Goal: Information Seeking & Learning: Learn about a topic

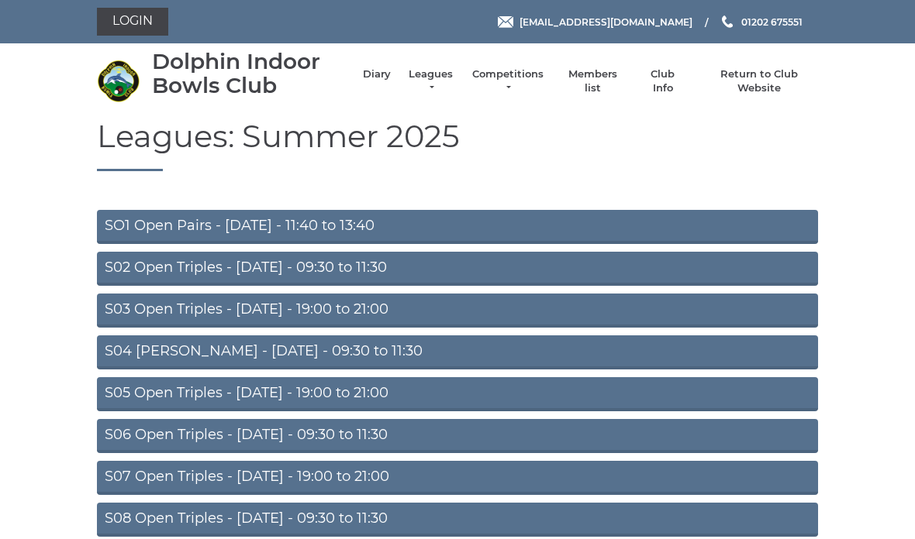
click at [440, 85] on link "Leagues" at bounding box center [430, 81] width 49 height 28
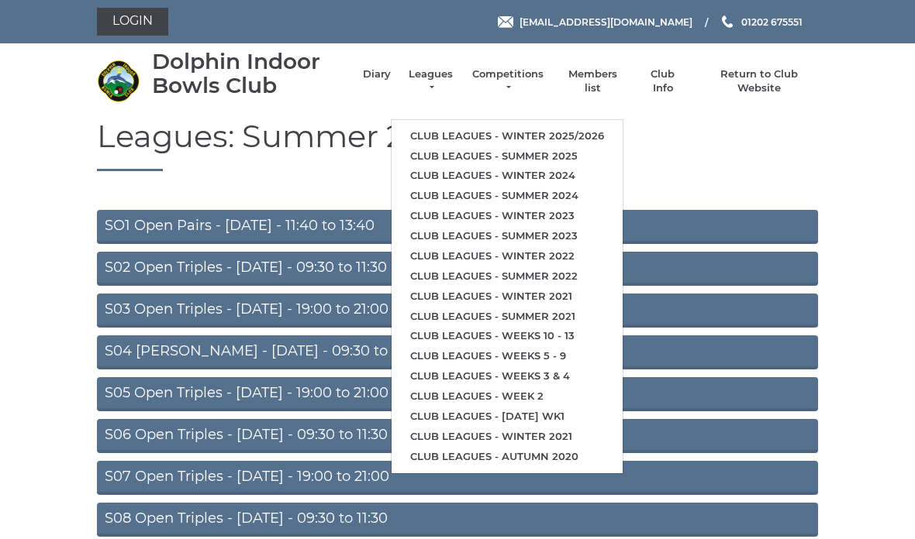
click at [590, 133] on link "Club leagues - Winter 2025/2026" at bounding box center [506, 136] width 231 height 20
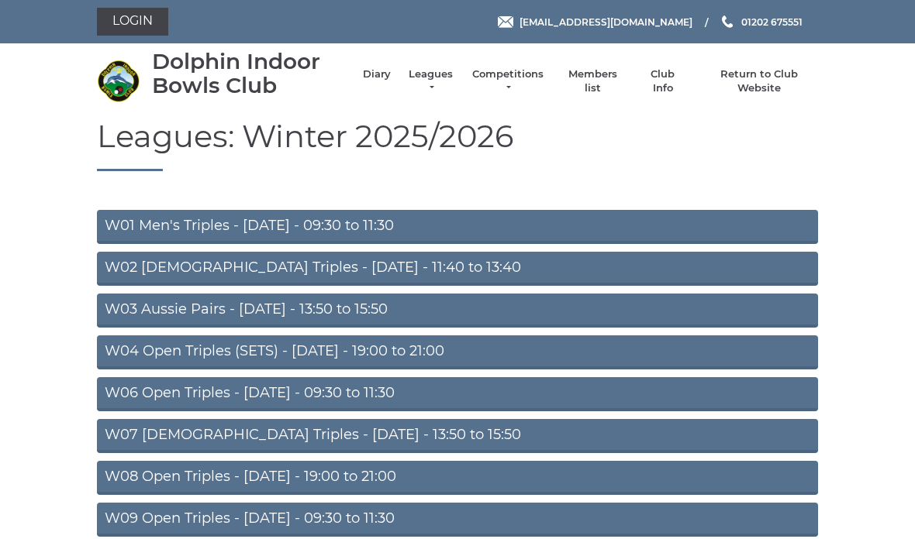
click at [398, 317] on link "W03 Aussie Pairs - Monday - 13:50 to 15:50" at bounding box center [457, 311] width 721 height 34
click at [421, 362] on link "W04 Open Triples (SETS) - [DATE] - 19:00 to 21:00" at bounding box center [457, 353] width 721 height 34
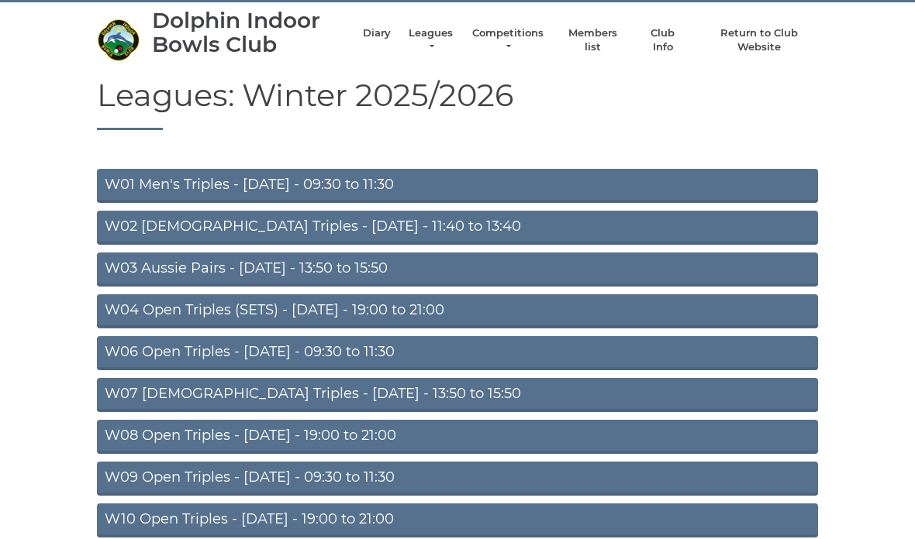
scroll to position [41, 0]
click at [398, 364] on link "W06 Open Triples - [DATE] - 09:30 to 11:30" at bounding box center [457, 353] width 721 height 34
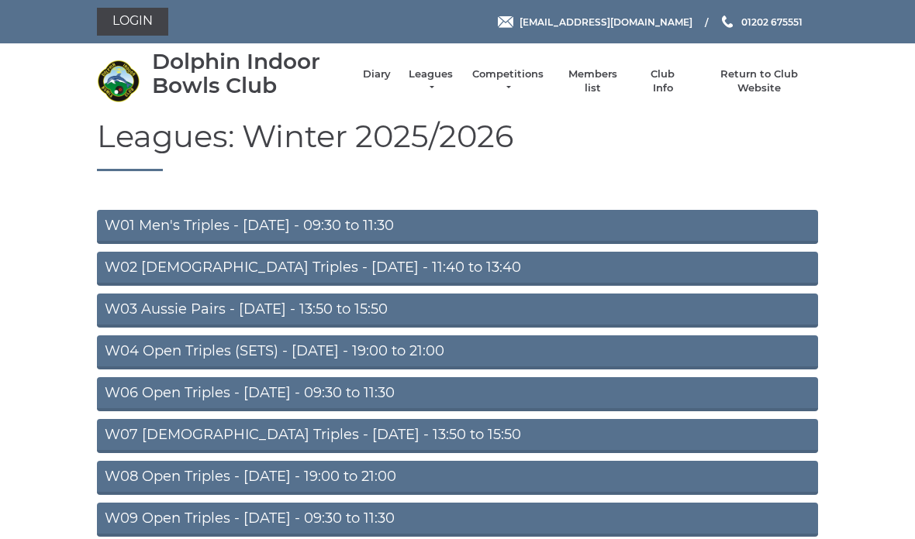
scroll to position [103, 0]
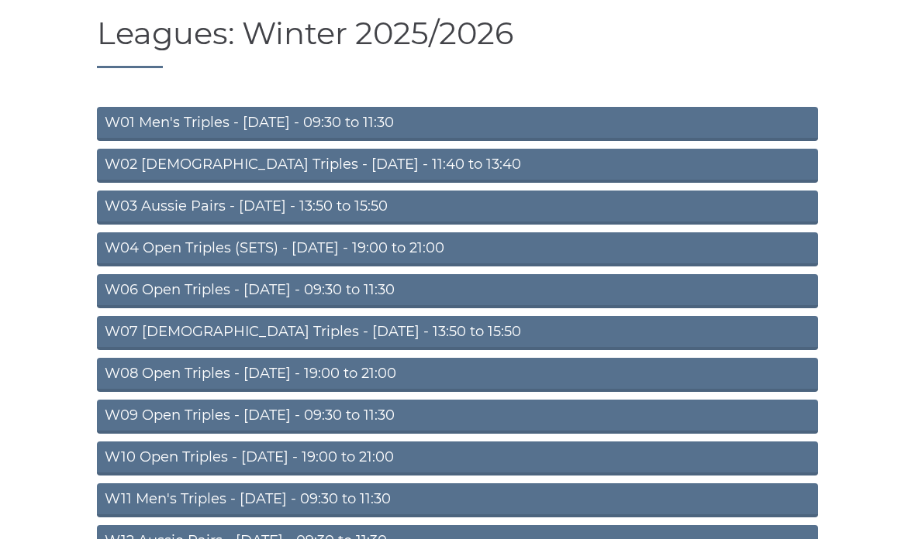
click at [401, 337] on link "W07 [DEMOGRAPHIC_DATA] Triples - [DATE] - 13:50 to 15:50" at bounding box center [457, 333] width 721 height 34
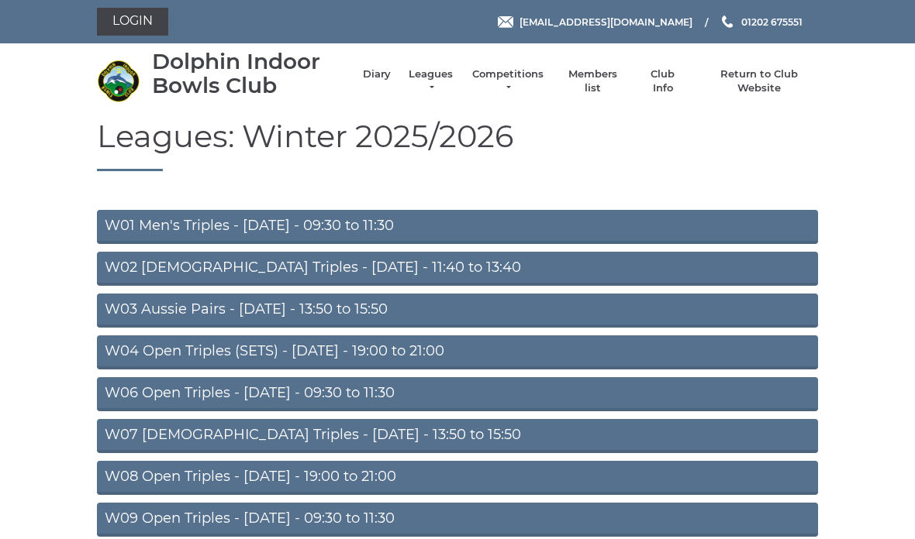
scroll to position [103, 0]
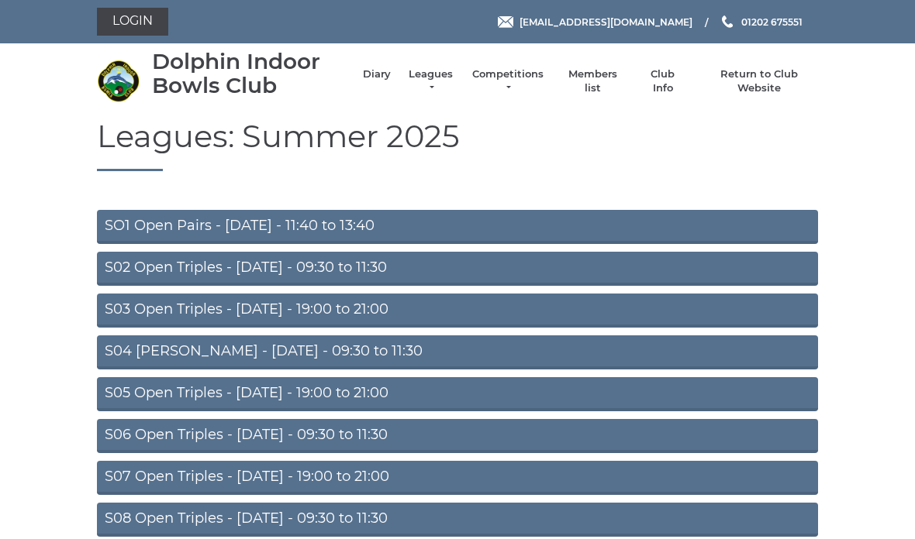
click at [437, 82] on link "Leagues" at bounding box center [430, 81] width 49 height 28
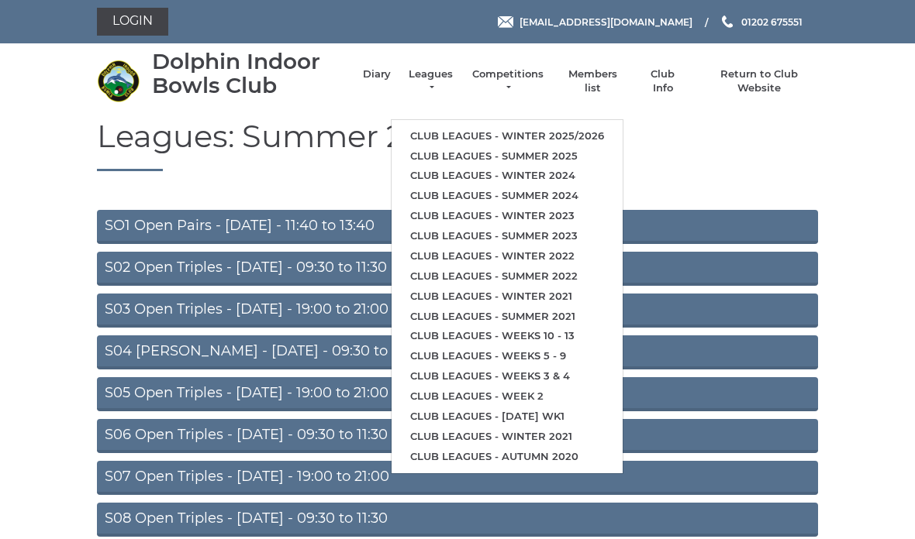
click at [588, 126] on link "Club leagues - Winter 2025/2026" at bounding box center [506, 136] width 231 height 20
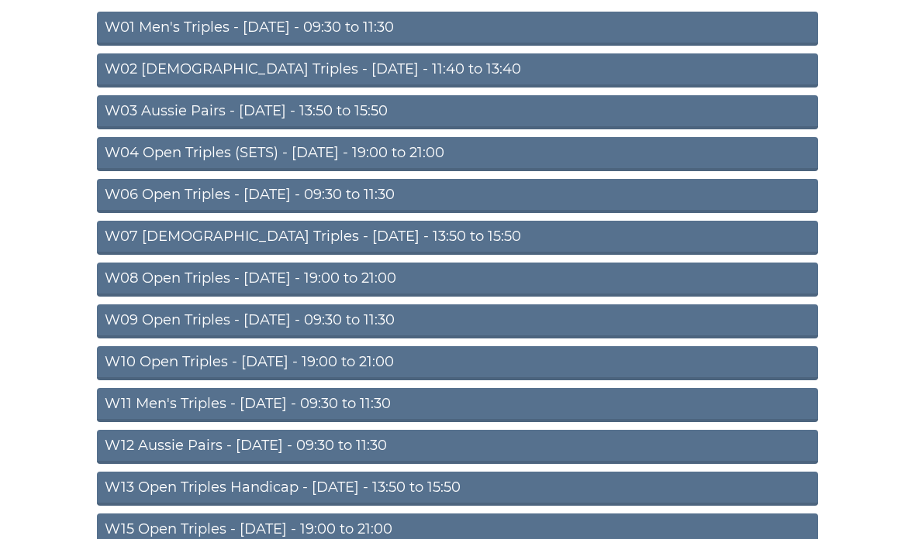
scroll to position [199, 0]
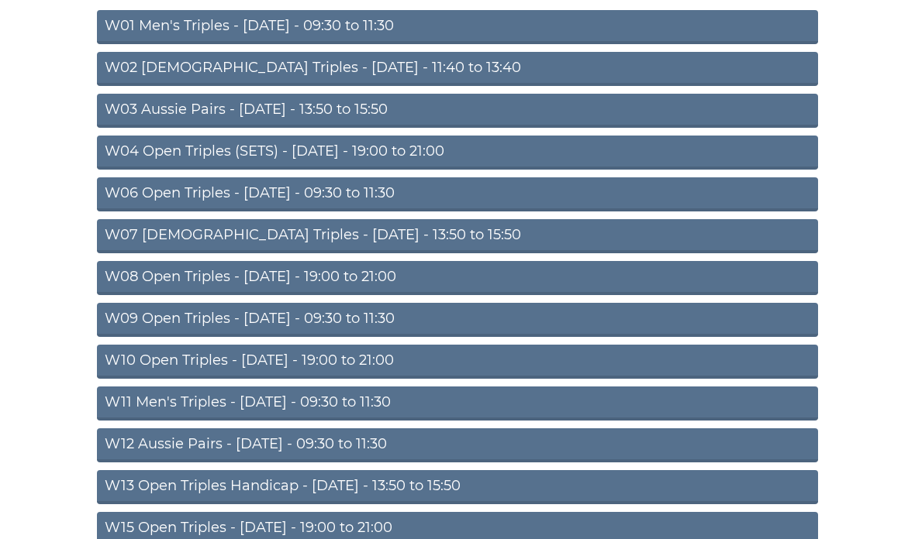
click at [381, 278] on link "W08 Open Triples - Tuesday - 19:00 to 21:00" at bounding box center [457, 279] width 721 height 34
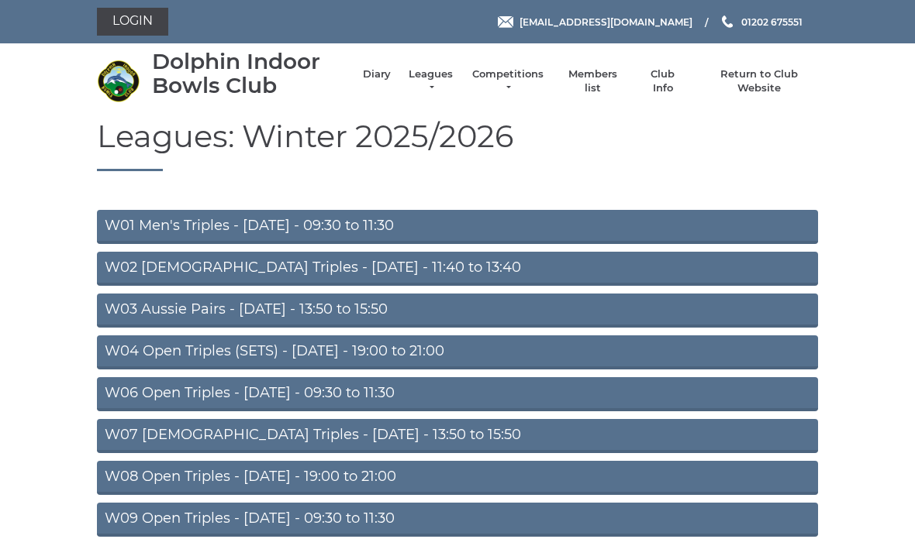
scroll to position [262, 0]
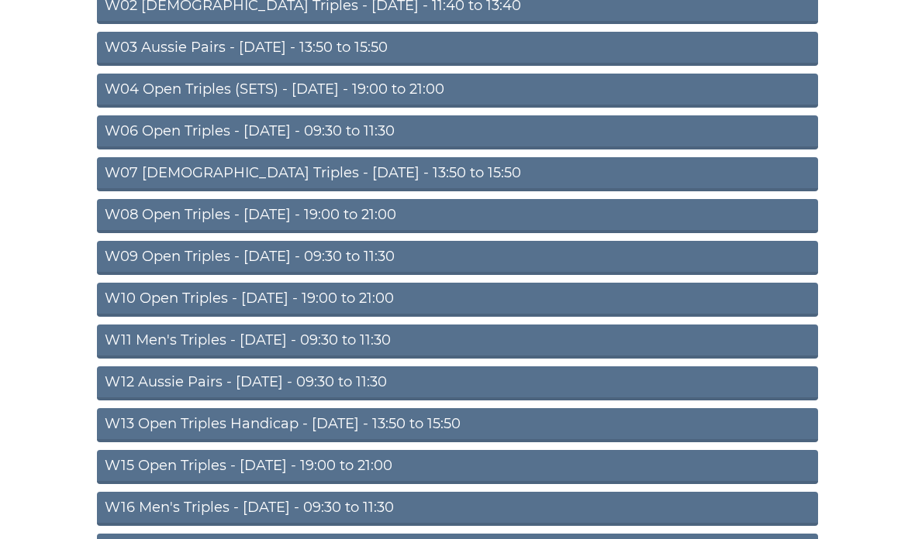
click at [401, 262] on link "W09 Open Triples - [DATE] - 09:30 to 11:30" at bounding box center [457, 258] width 721 height 34
